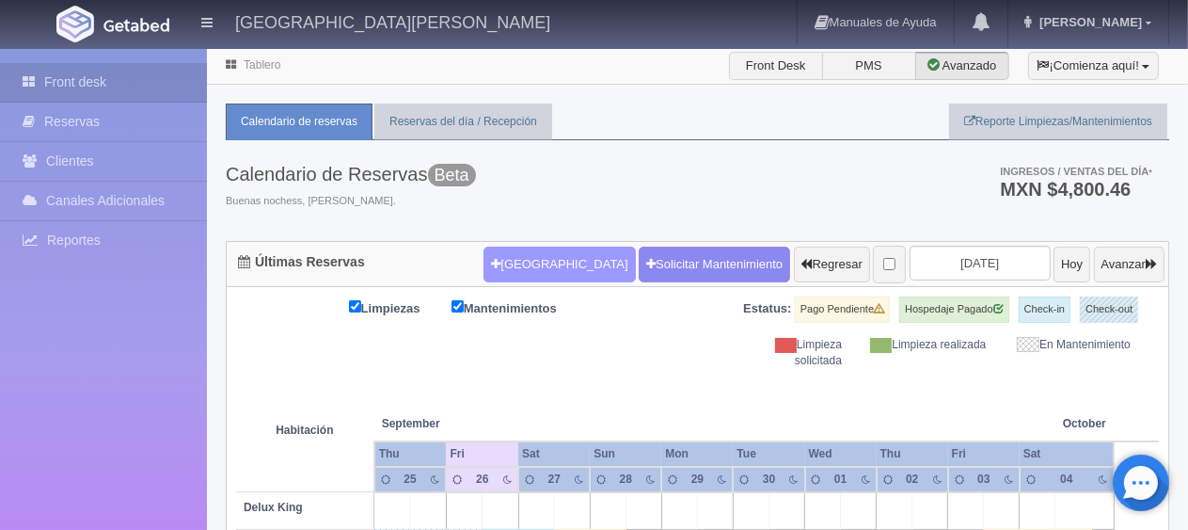
click at [538, 259] on button "[GEOGRAPHIC_DATA]" at bounding box center [559, 264] width 151 height 36
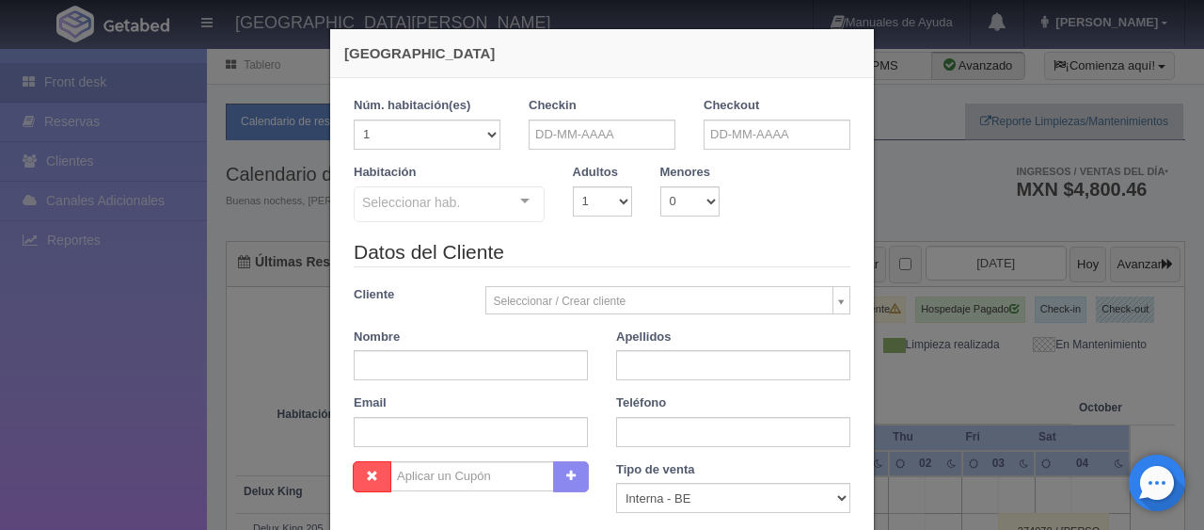
checkbox input "false"
click at [563, 131] on input "text" at bounding box center [602, 134] width 147 height 30
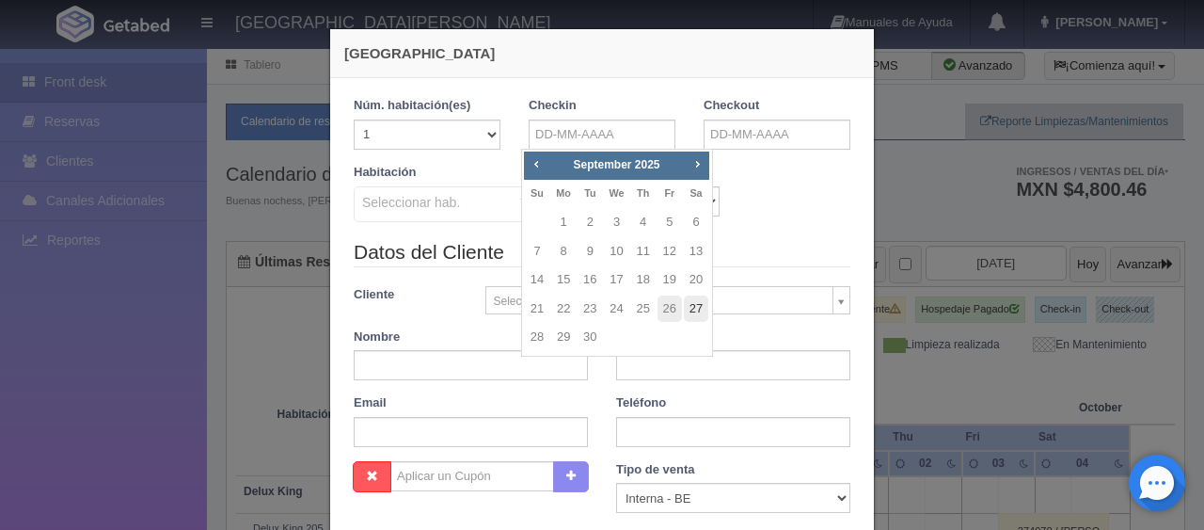
click at [689, 313] on link "27" at bounding box center [696, 308] width 24 height 27
type input "[DATE]"
checkbox input "false"
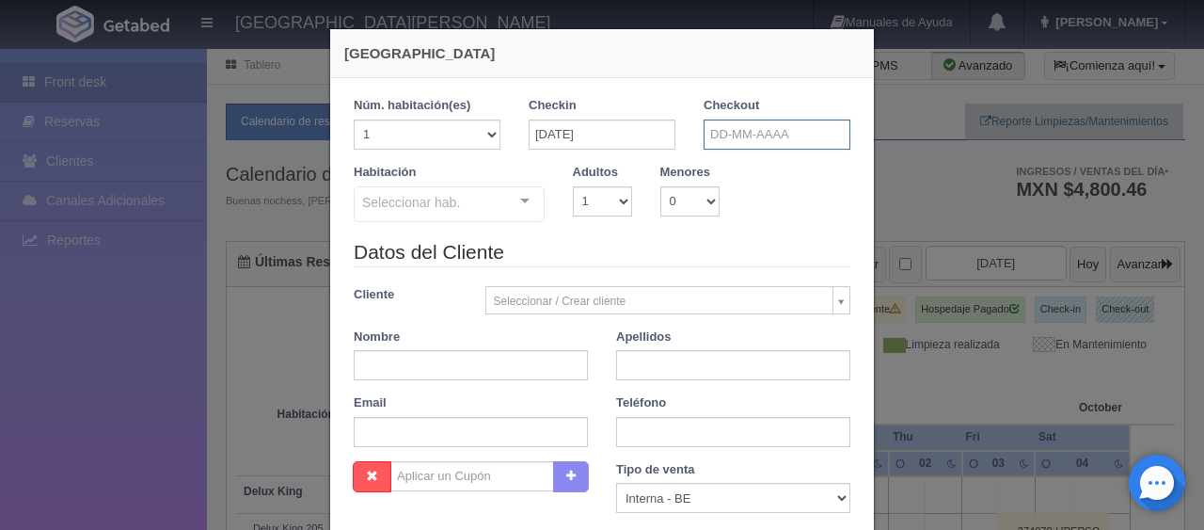
click at [711, 132] on input "text" at bounding box center [777, 134] width 147 height 30
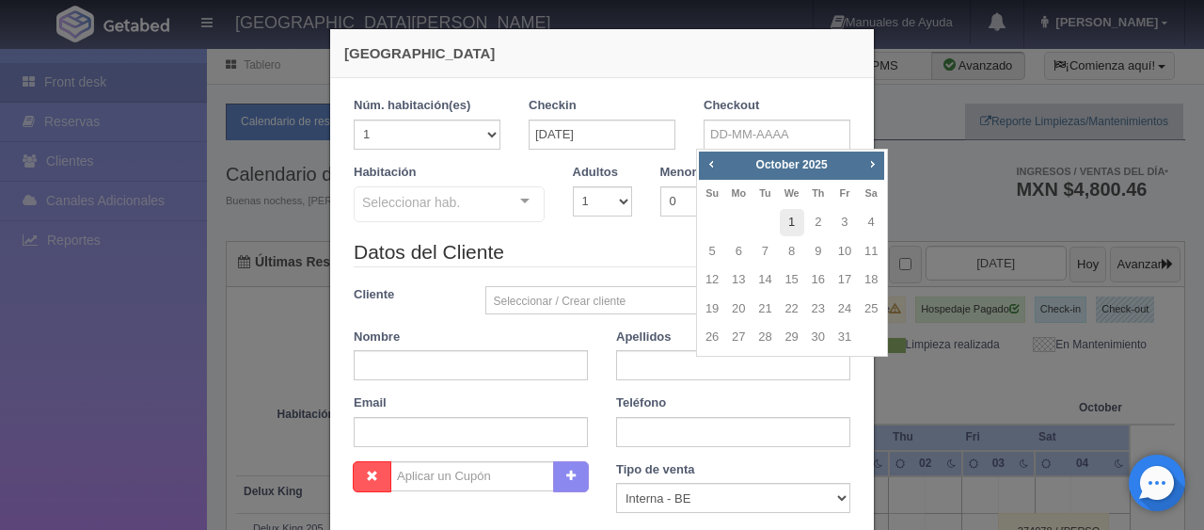
click at [788, 230] on link "1" at bounding box center [792, 222] width 24 height 27
type input "[DATE]"
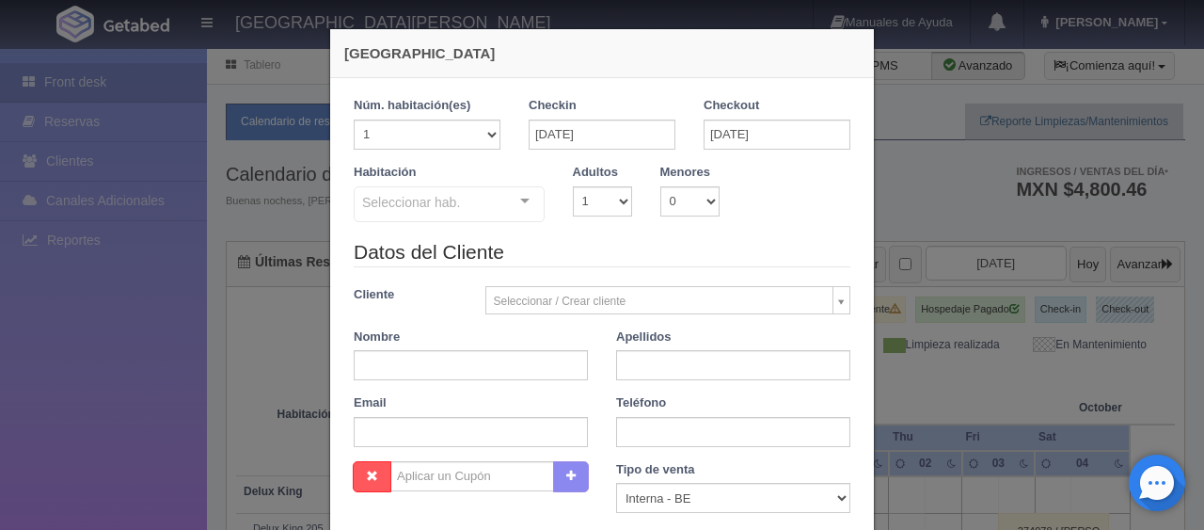
checkbox input "false"
click at [588, 198] on select "1 2 3 4 5 6 7 8 9 10" at bounding box center [602, 201] width 59 height 30
select select "3"
click at [573, 186] on select "1 2 3 4 5 6 7 8 9 10" at bounding box center [602, 201] width 59 height 30
checkbox input "false"
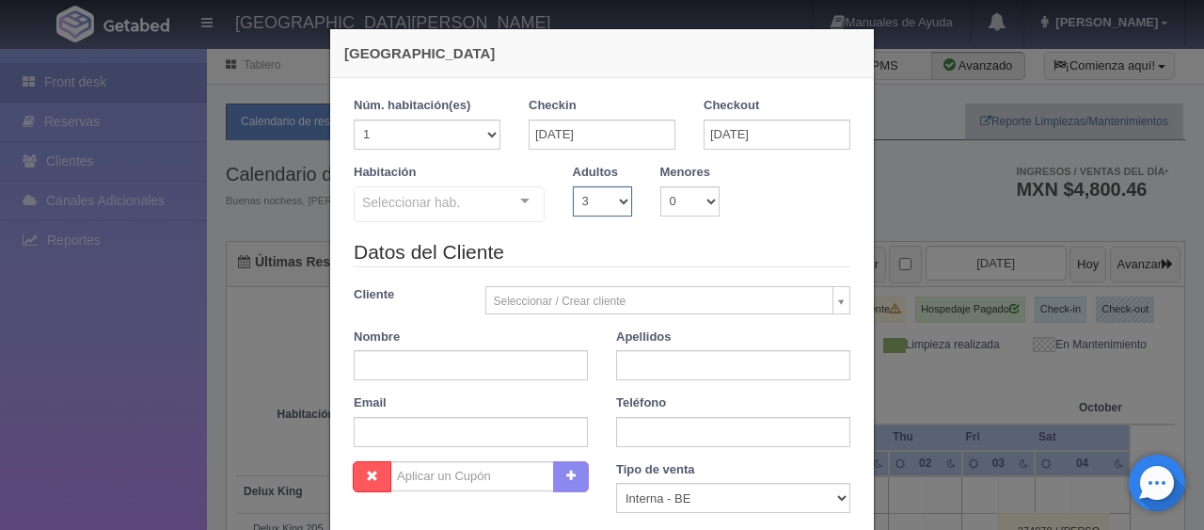
click at [598, 208] on select "1 2 3 4 5 6 7 8 9 10" at bounding box center [602, 201] width 59 height 30
select select "2"
click at [573, 186] on select "1 2 3 4 5 6 7 8 9 10" at bounding box center [602, 201] width 59 height 30
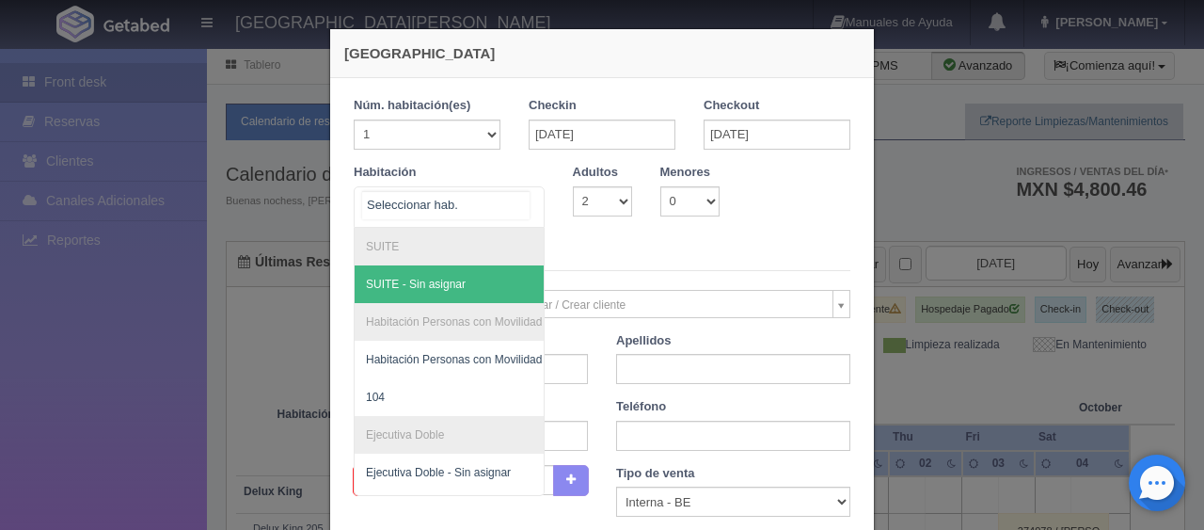
click at [515, 202] on div at bounding box center [525, 201] width 38 height 28
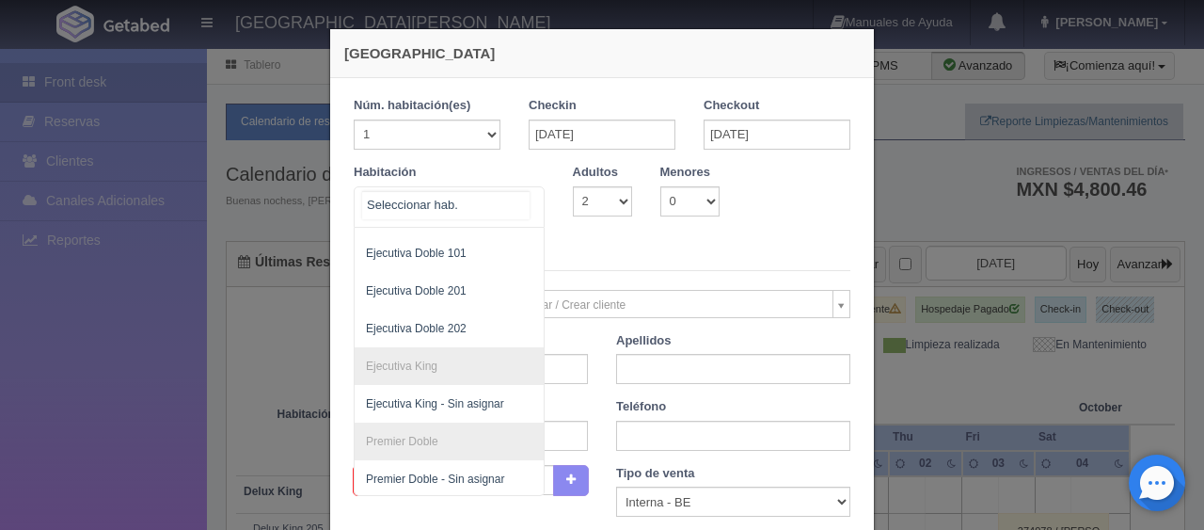
scroll to position [222, 0]
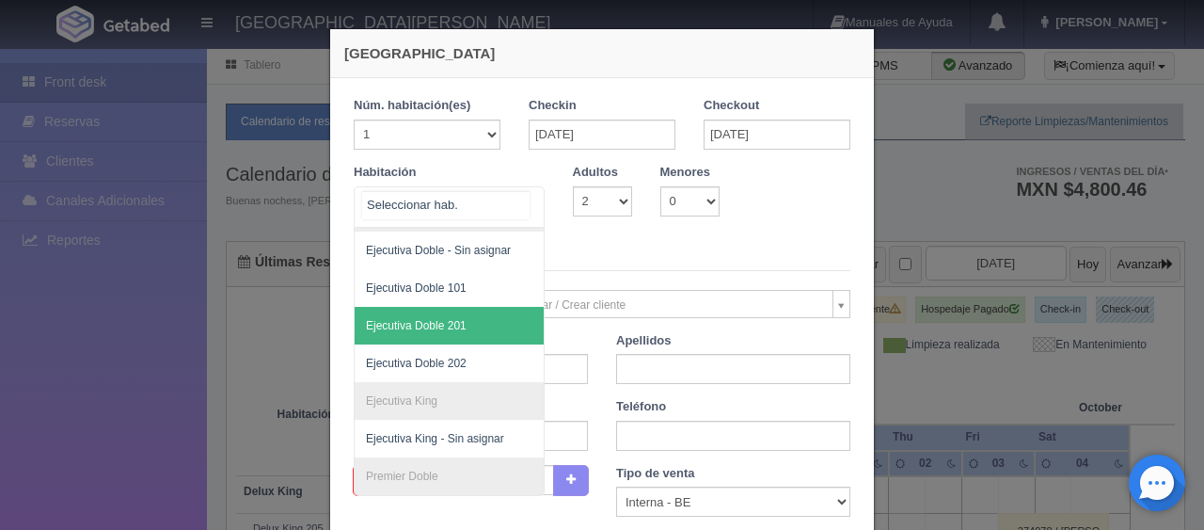
click at [460, 326] on span "Ejecutiva Doble 201" at bounding box center [513, 326] width 316 height 38
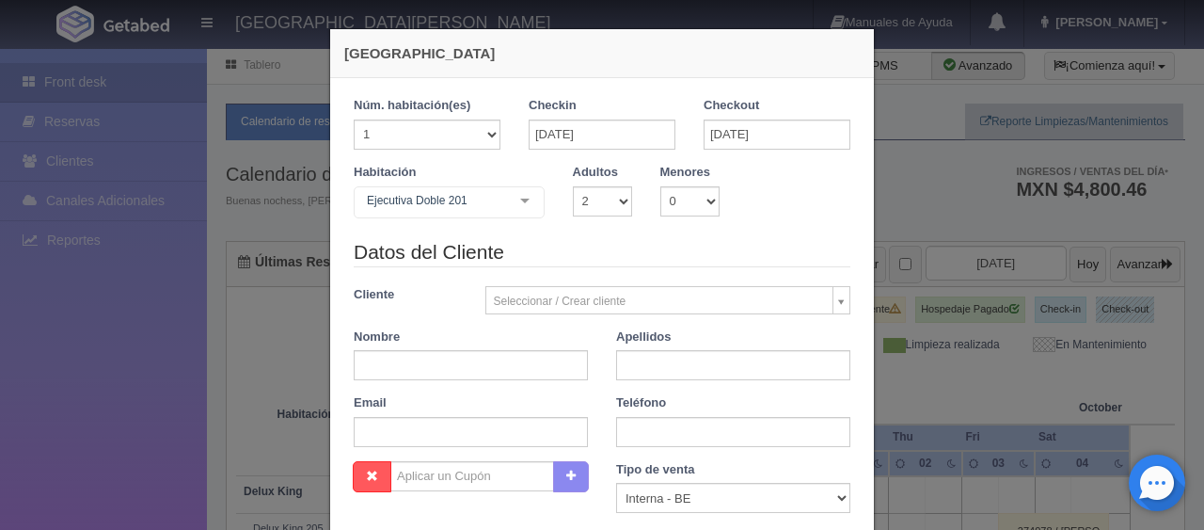
checkbox input "false"
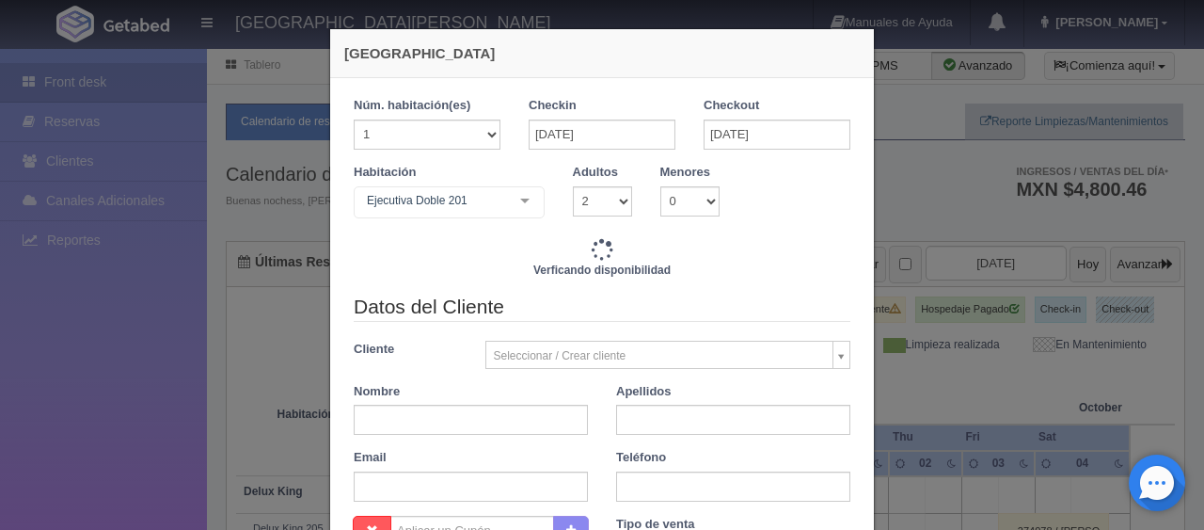
type input "6196.00"
checkbox input "false"
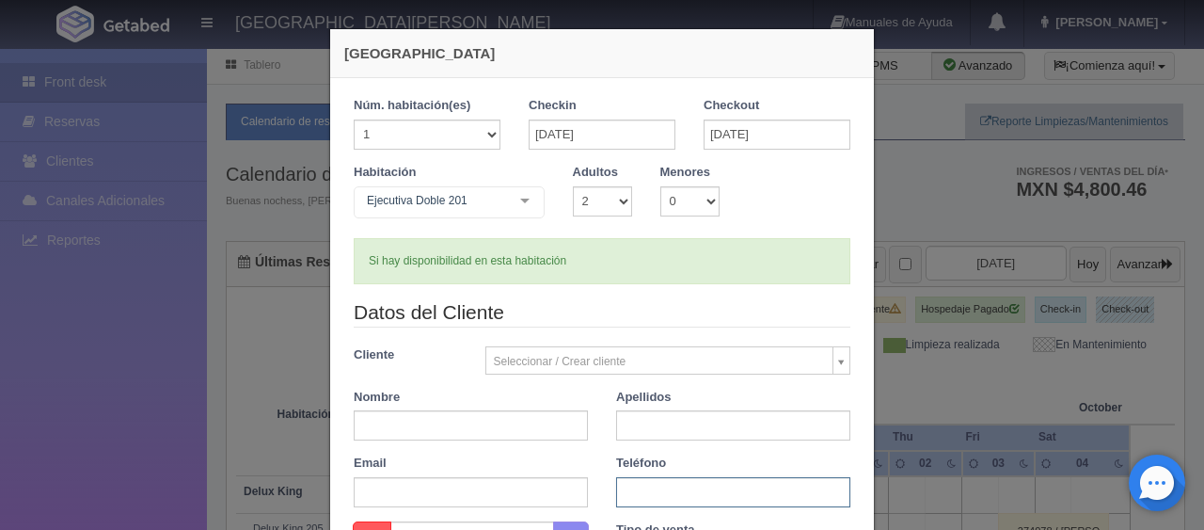
click at [678, 499] on input "text" at bounding box center [733, 492] width 234 height 30
paste input "[PHONE_NUMBER]"
type input "[PHONE_NUMBER]"
click at [474, 431] on input "text" at bounding box center [471, 425] width 234 height 30
click at [497, 427] on input "text" at bounding box center [471, 425] width 234 height 30
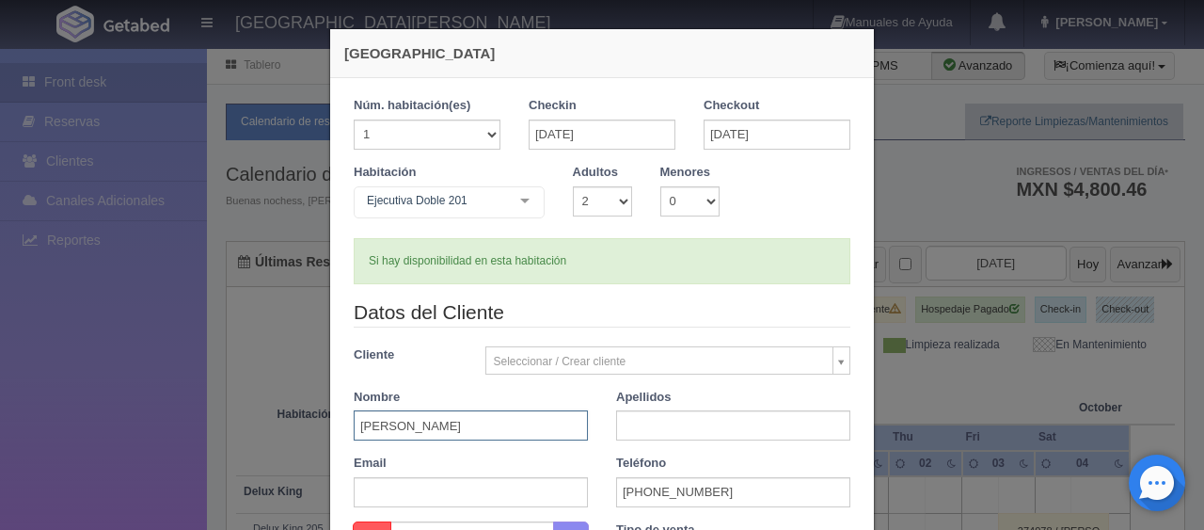
type input "[PERSON_NAME]"
paste input "[PERSON_NAME]"
type input "[PERSON_NAME]"
click at [593, 403] on div "Nombre [PERSON_NAME]" at bounding box center [471, 415] width 262 height 53
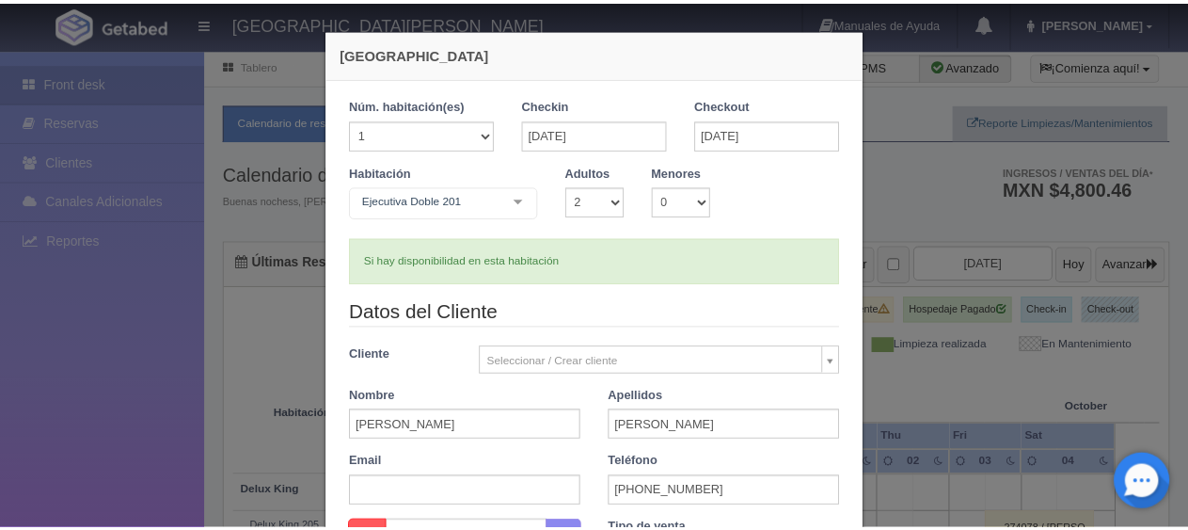
scroll to position [282, 0]
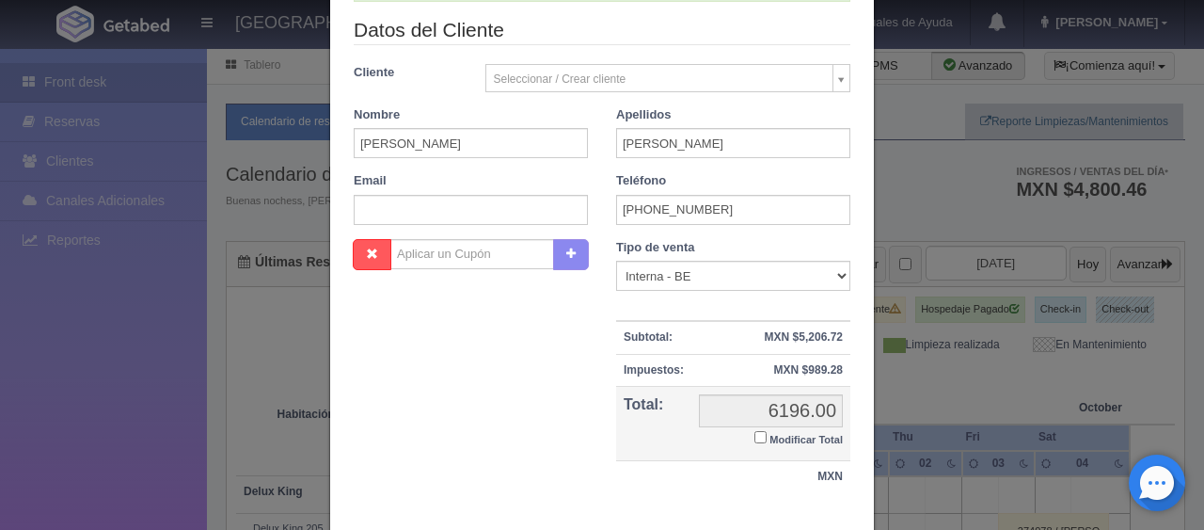
click at [755, 440] on label "Modificar Total" at bounding box center [798, 438] width 88 height 22
click at [755, 440] on input "Modificar Total" at bounding box center [760, 437] width 12 height 12
checkbox input "true"
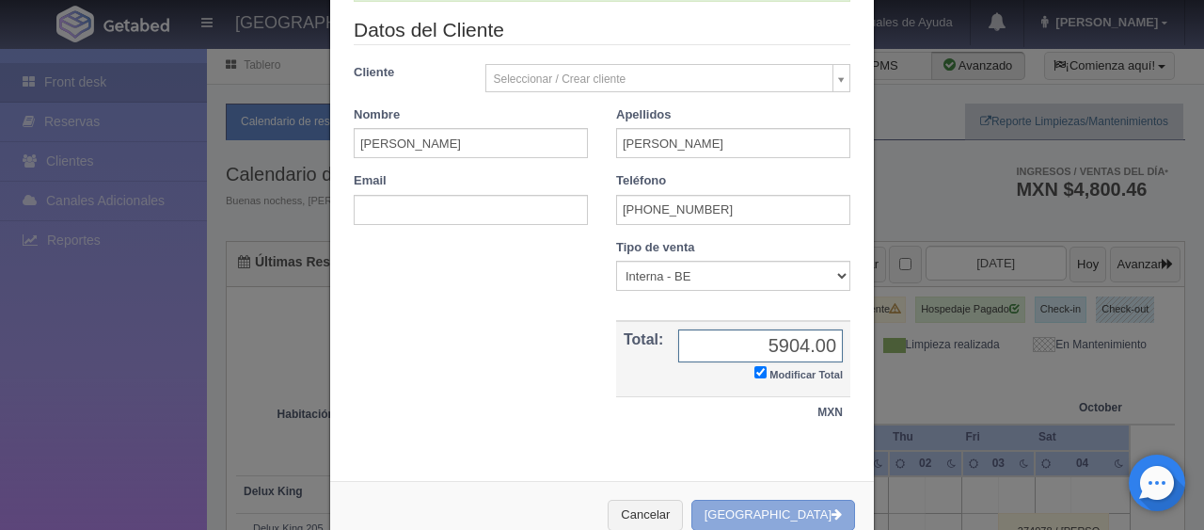
type input "5904.00"
click at [770, 508] on button "[GEOGRAPHIC_DATA]" at bounding box center [773, 515] width 164 height 31
click at [680, 510] on button "Cancelar" at bounding box center [645, 515] width 75 height 31
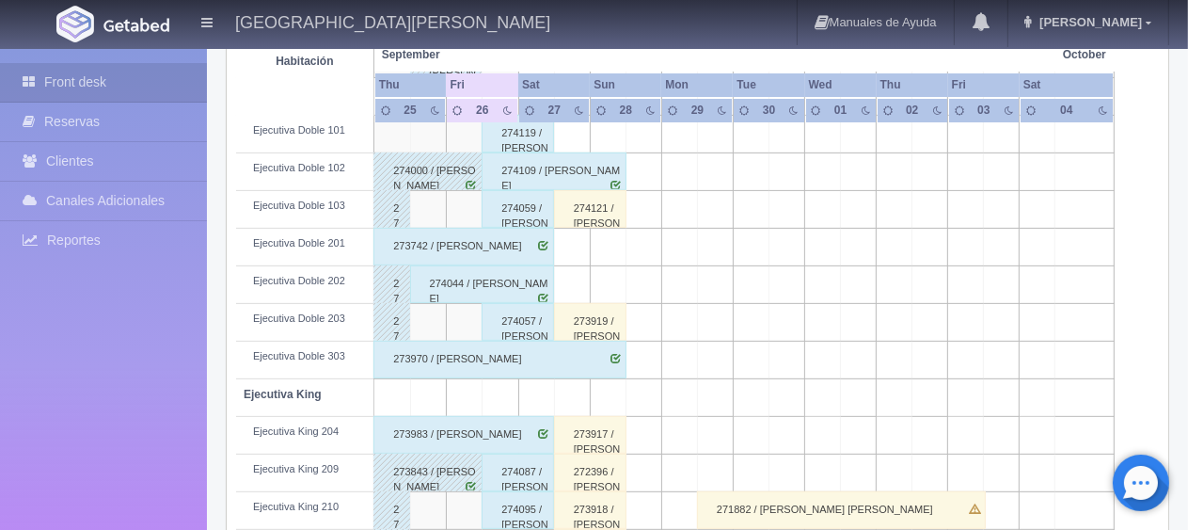
scroll to position [659, 0]
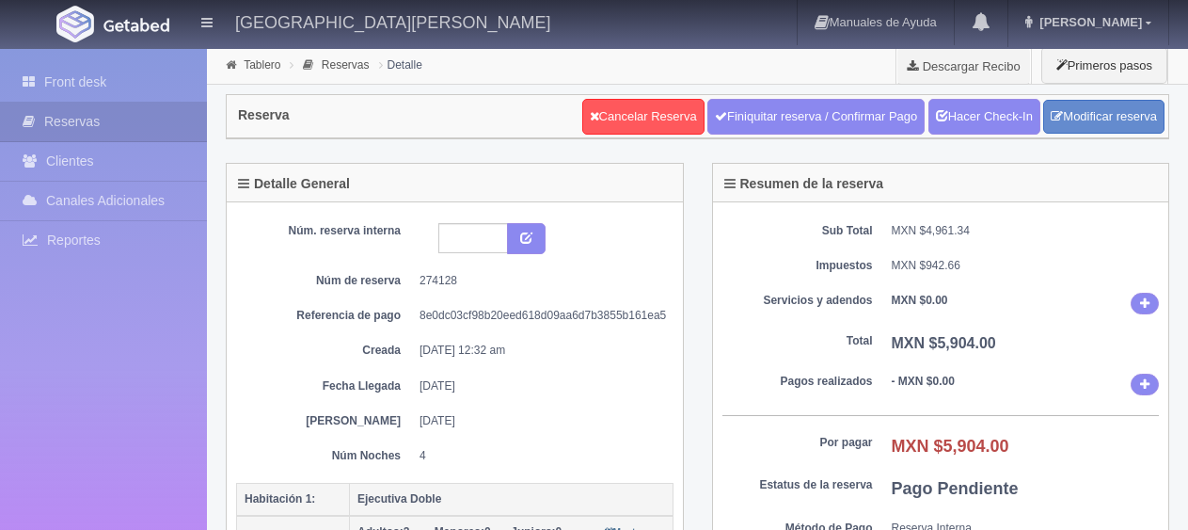
select select "2"
click at [1076, 122] on link "Modificar reserva" at bounding box center [1103, 117] width 121 height 35
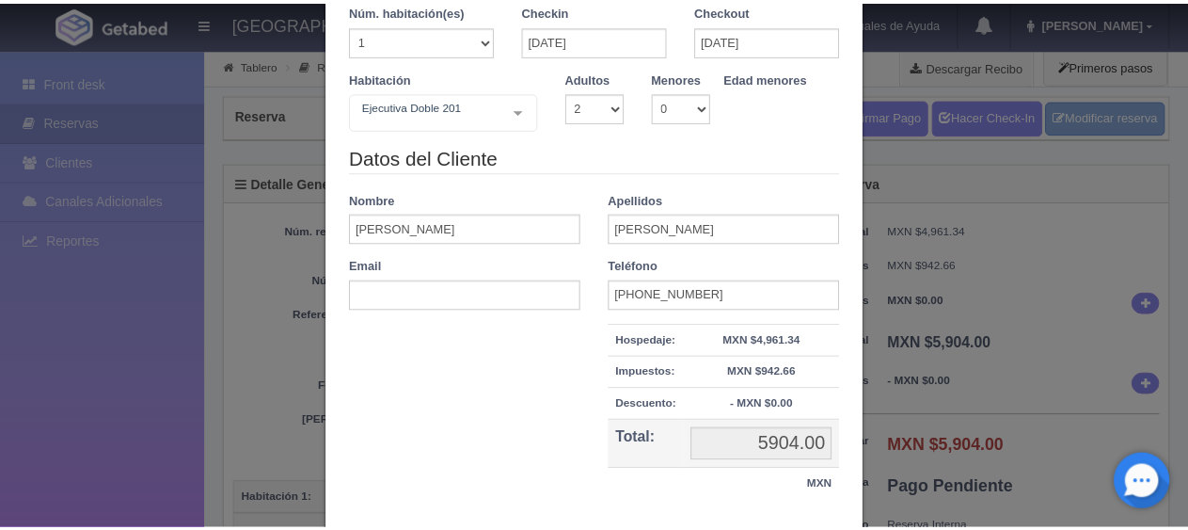
scroll to position [188, 0]
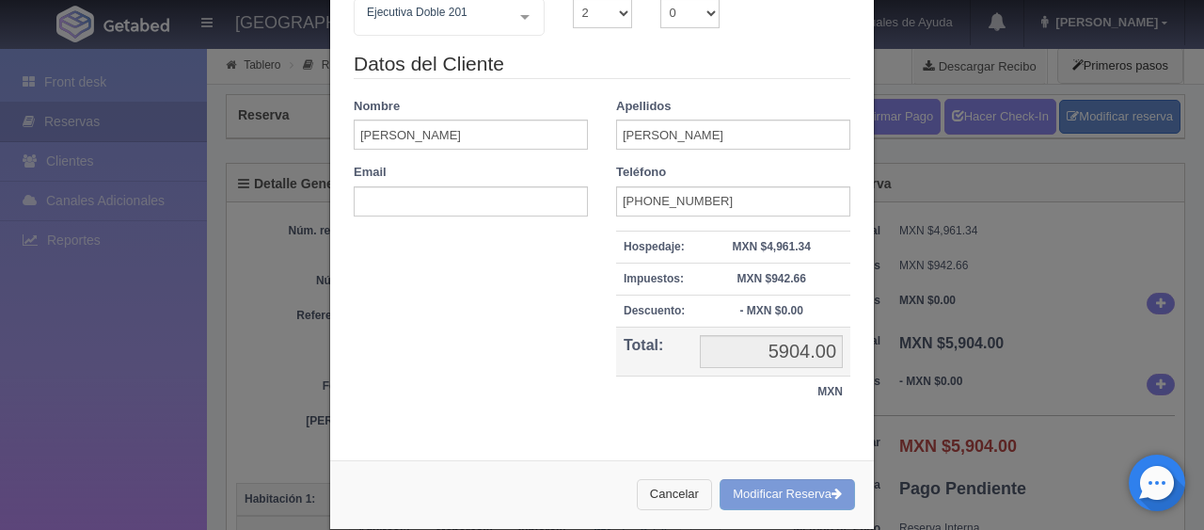
click at [682, 499] on button "Cancelar" at bounding box center [674, 494] width 75 height 31
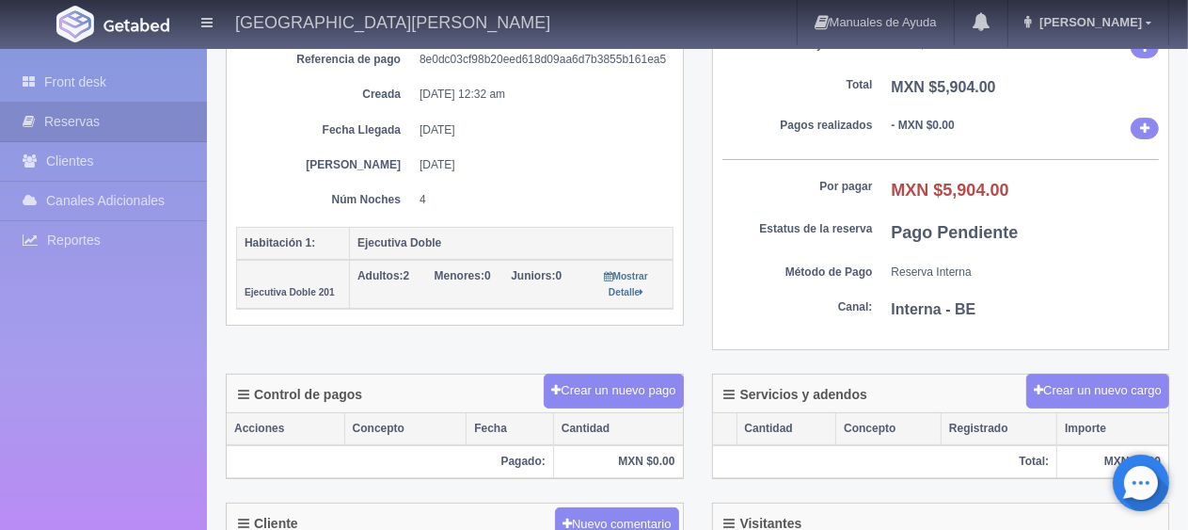
scroll to position [0, 0]
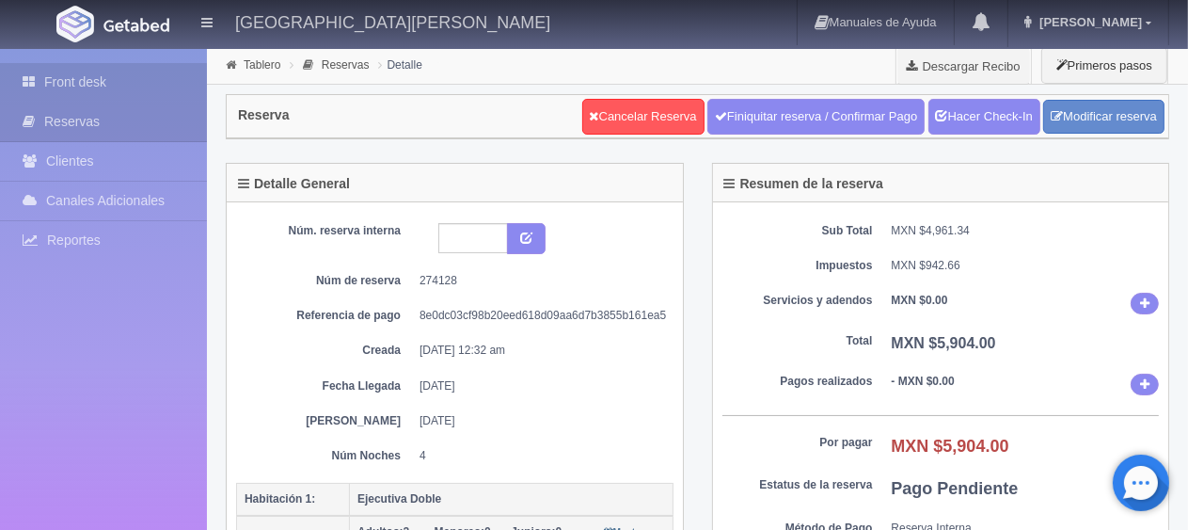
click at [116, 73] on link "Front desk" at bounding box center [103, 82] width 207 height 39
